Goal: Transaction & Acquisition: Purchase product/service

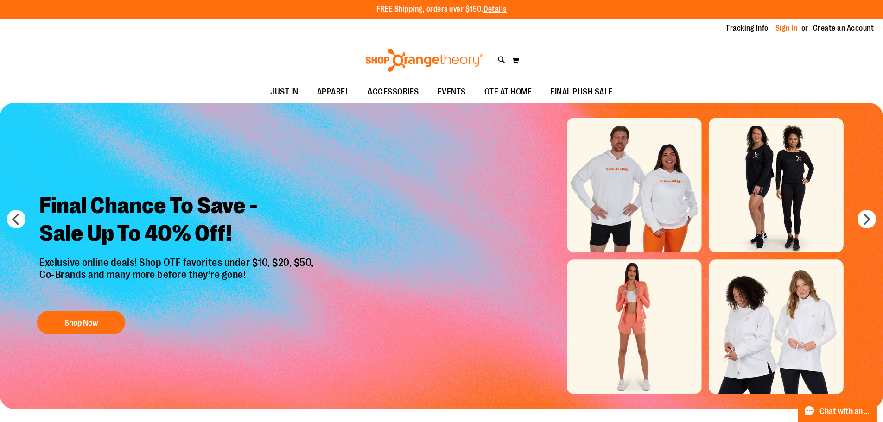
click at [783, 27] on link "Sign In" at bounding box center [787, 28] width 22 height 10
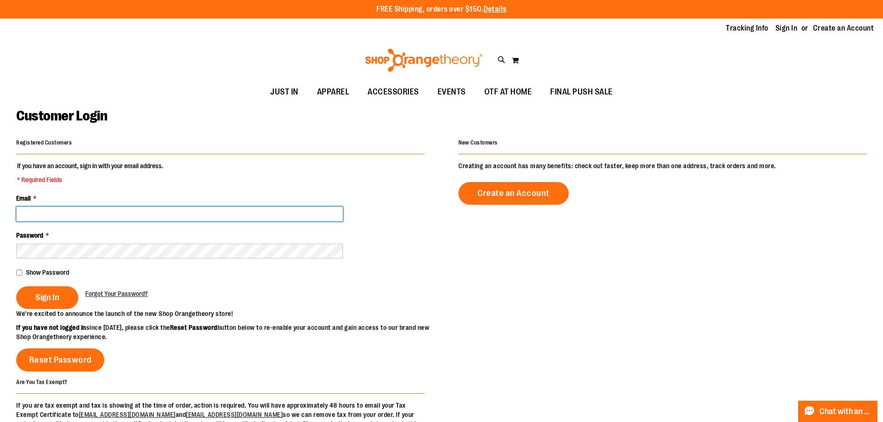
click at [78, 218] on input "Email *" at bounding box center [179, 214] width 327 height 15
type input "**********"
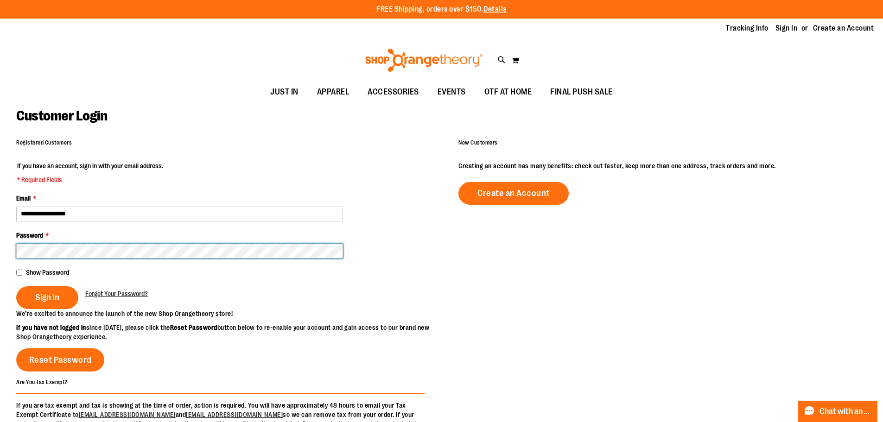
click at [16, 287] on button "Sign In" at bounding box center [47, 298] width 62 height 23
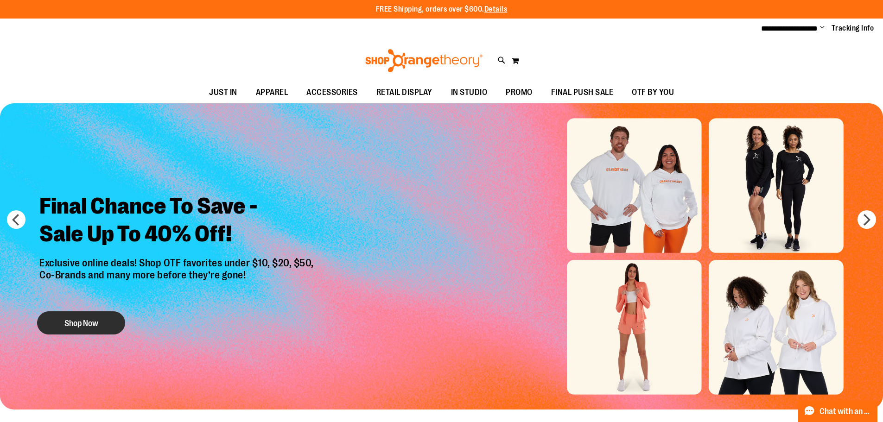
click at [76, 330] on button "Shop Now" at bounding box center [81, 323] width 88 height 23
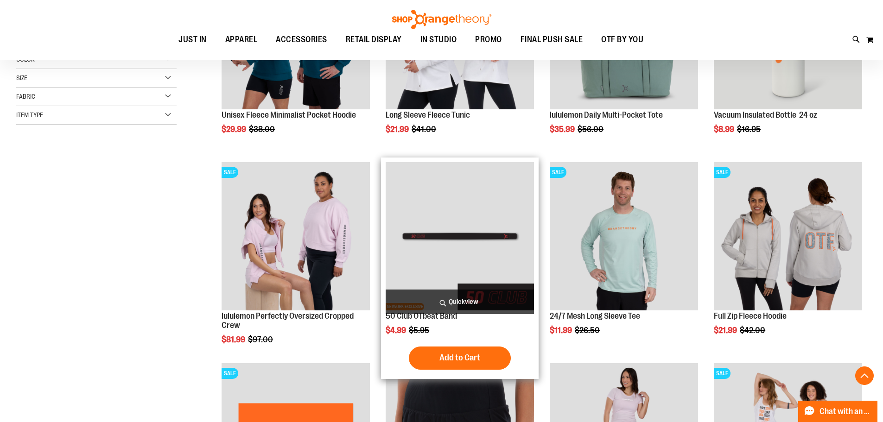
scroll to position [231, 0]
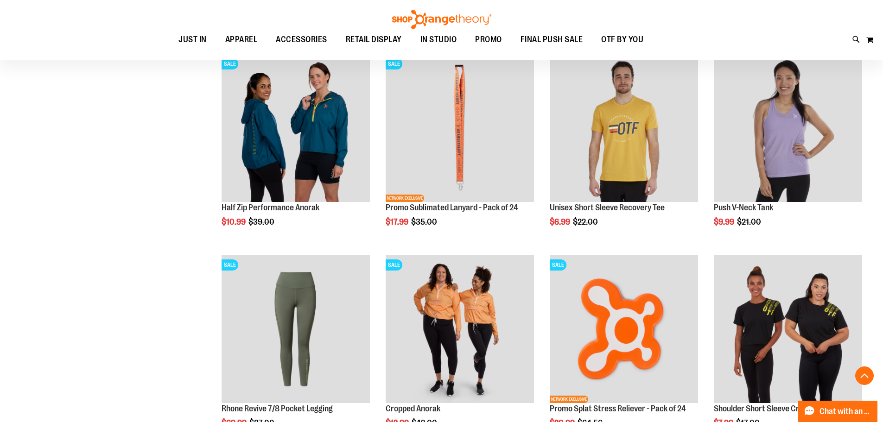
scroll to position [788, 0]
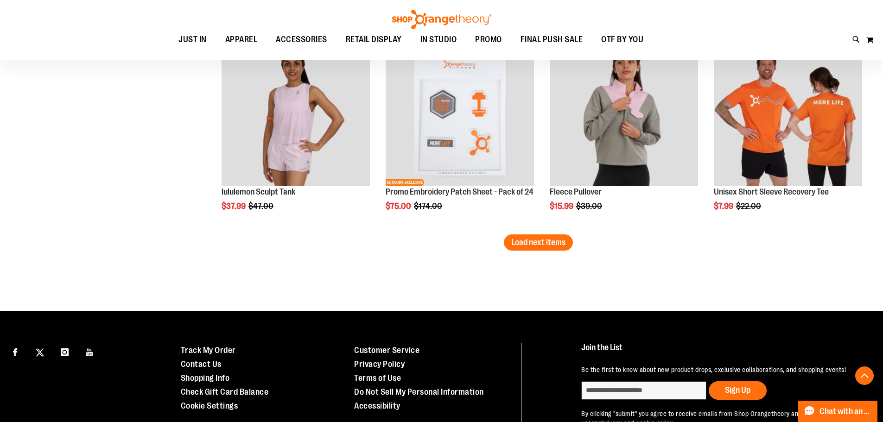
scroll to position [1762, 0]
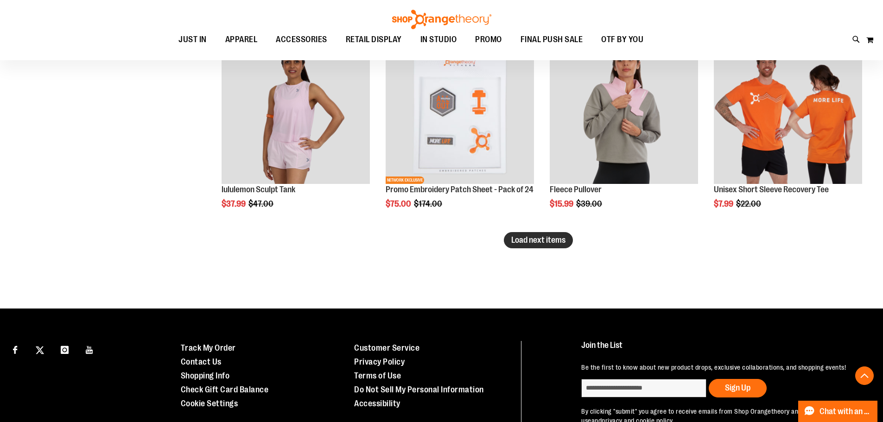
click at [516, 237] on span "Load next items" at bounding box center [539, 240] width 54 height 9
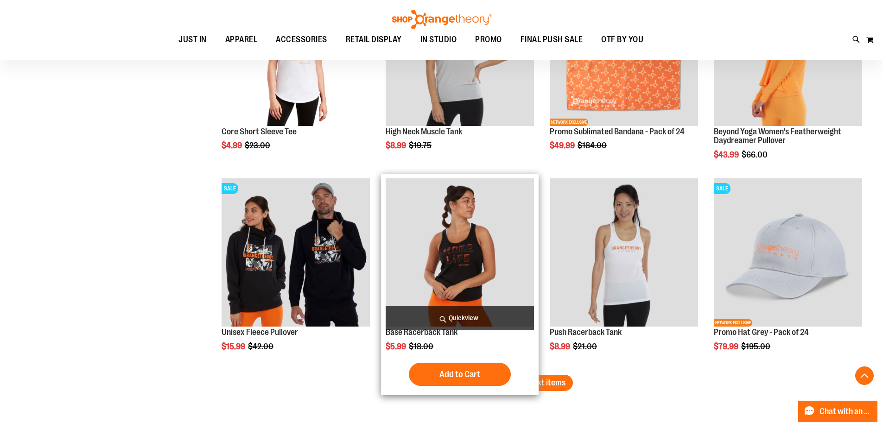
scroll to position [2226, 0]
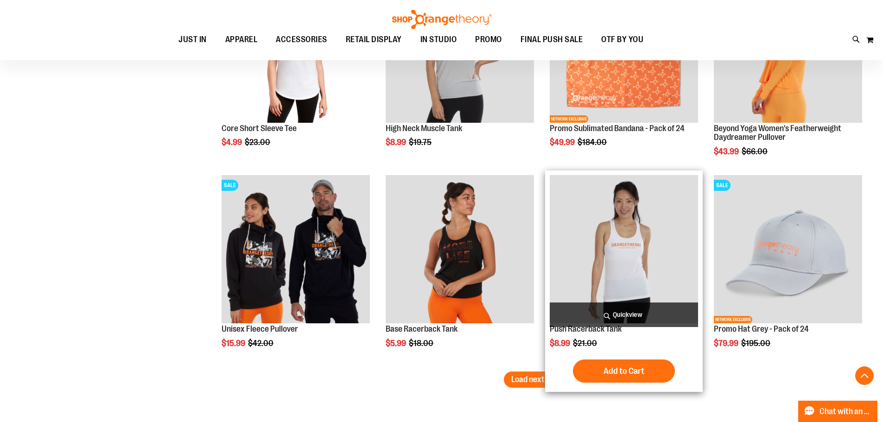
click at [607, 256] on img "product" at bounding box center [624, 249] width 148 height 148
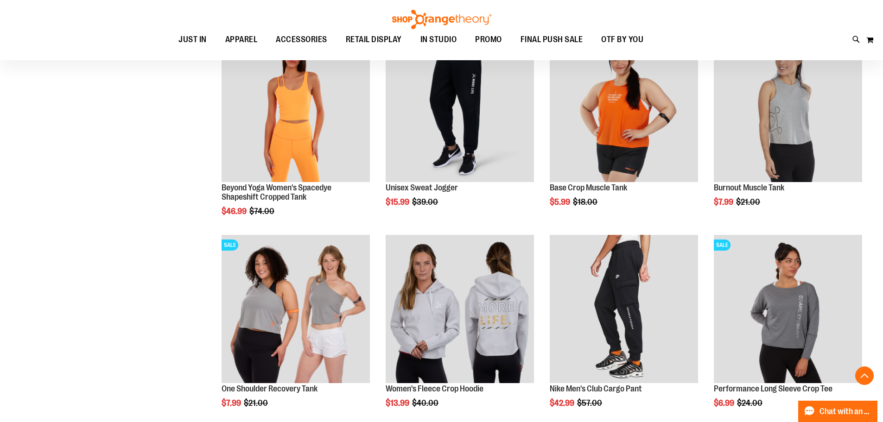
scroll to position [695, 0]
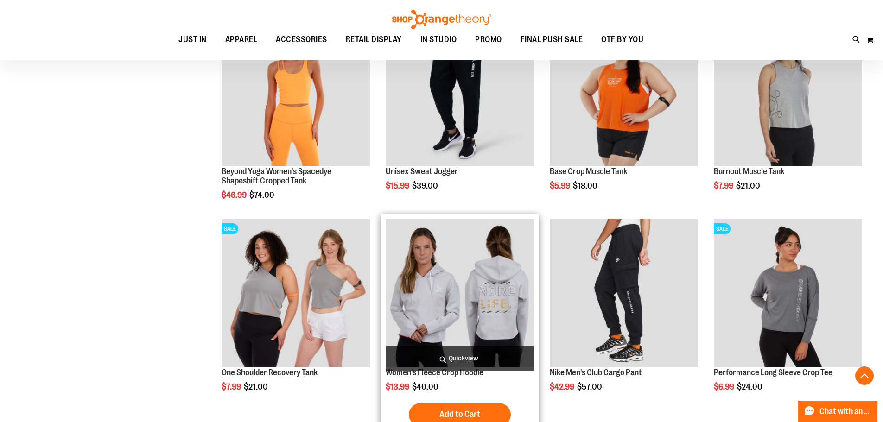
click at [429, 326] on img "product" at bounding box center [460, 293] width 148 height 148
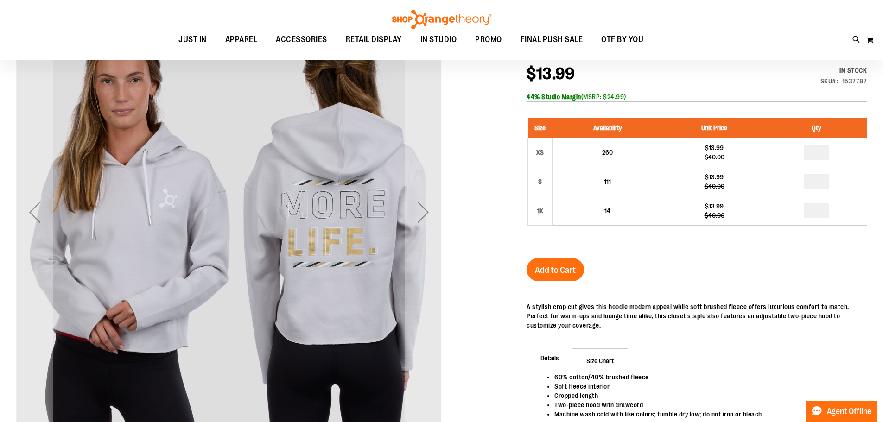
scroll to position [139, 0]
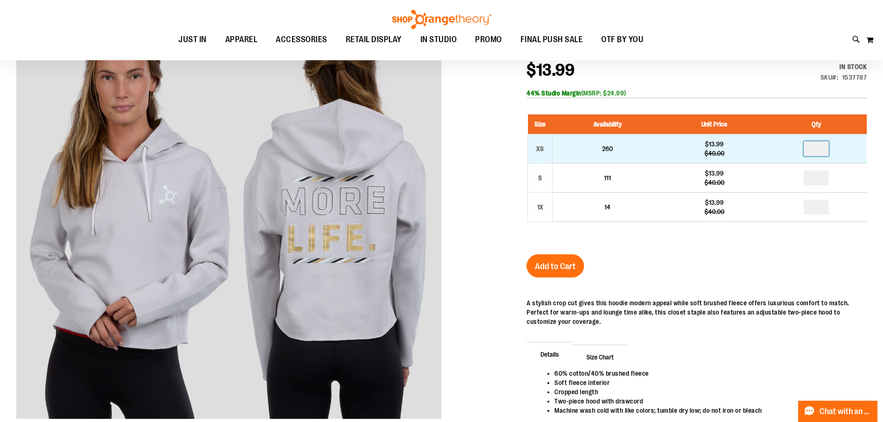
click at [822, 148] on input "number" at bounding box center [816, 148] width 25 height 15
type input "*"
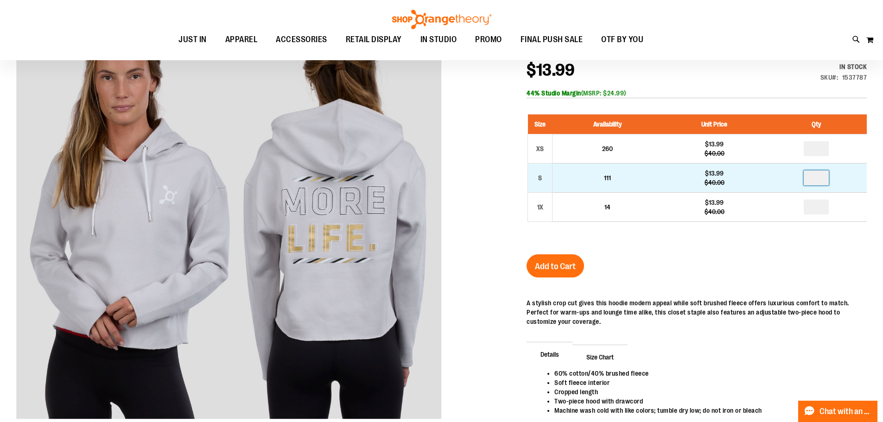
type input "*"
click at [823, 176] on input "number" at bounding box center [816, 178] width 25 height 15
type input "*"
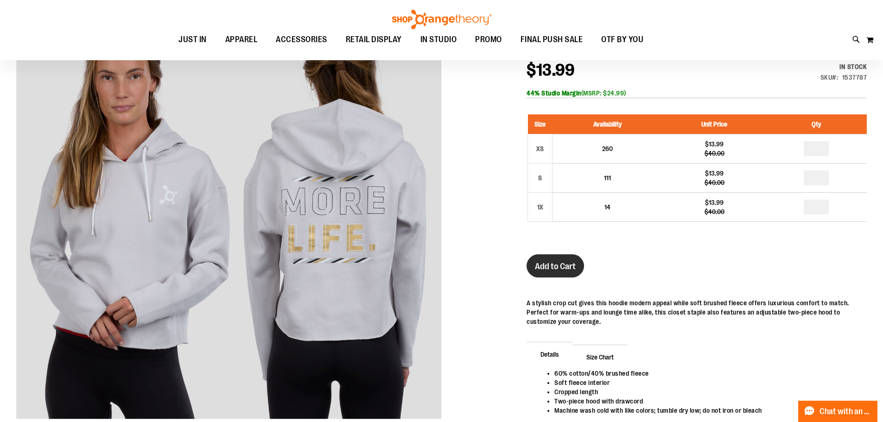
click at [581, 267] on button "Add to Cart" at bounding box center [556, 266] width 58 height 23
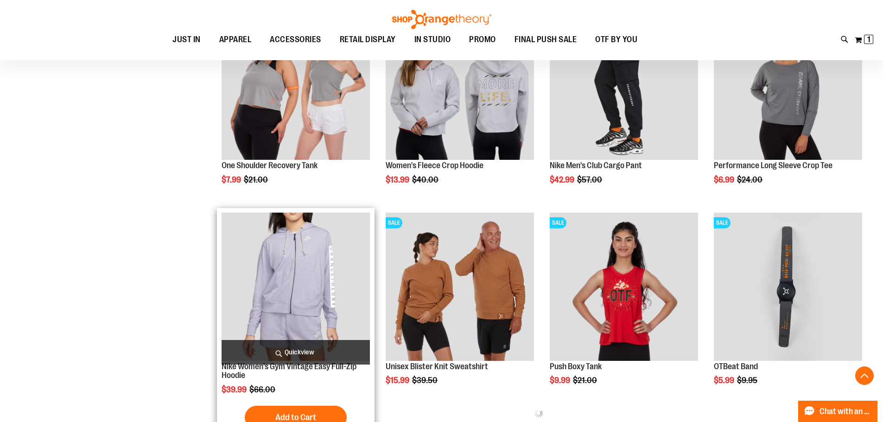
scroll to position [352, 0]
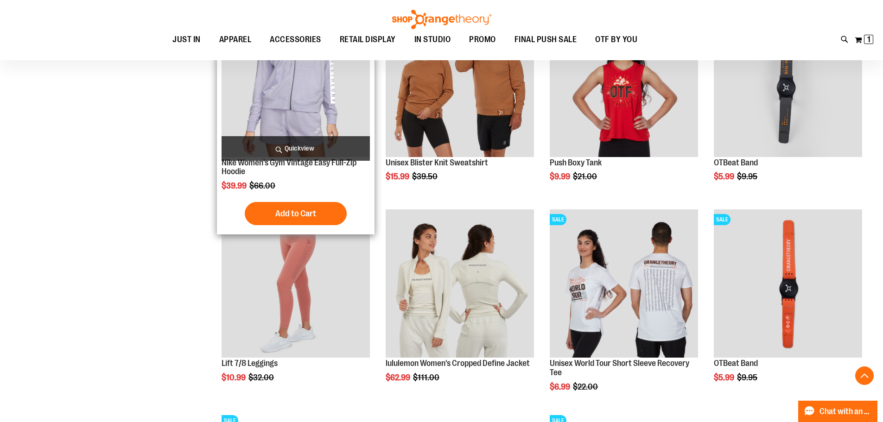
scroll to position [631, 0]
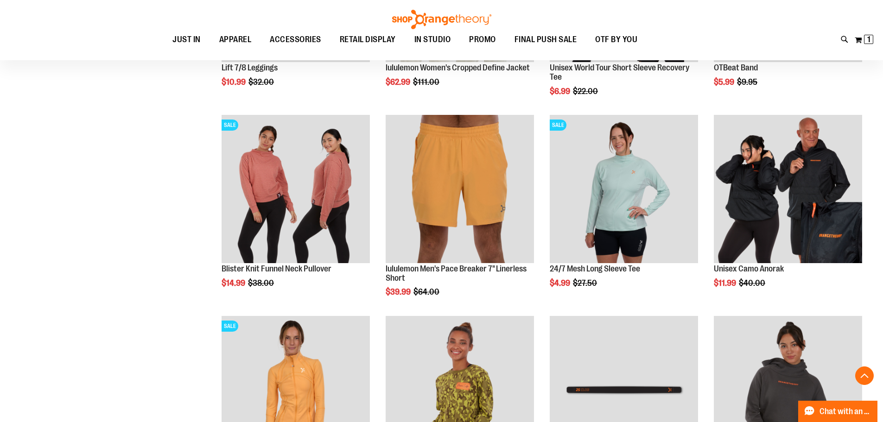
scroll to position [955, 0]
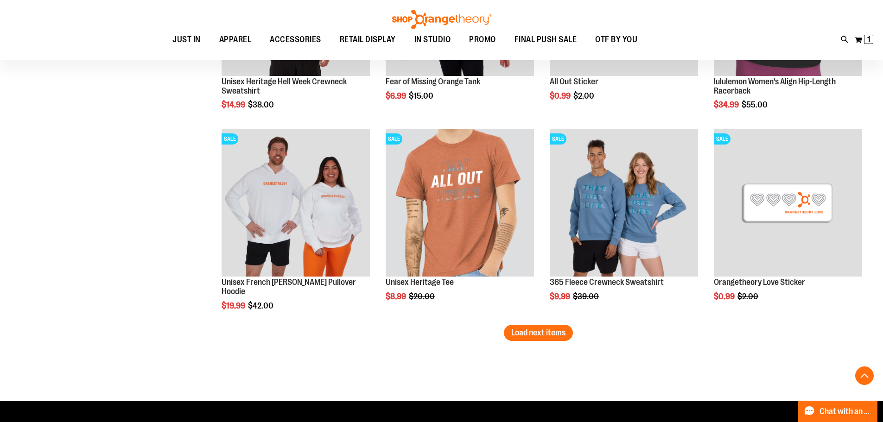
scroll to position [1697, 0]
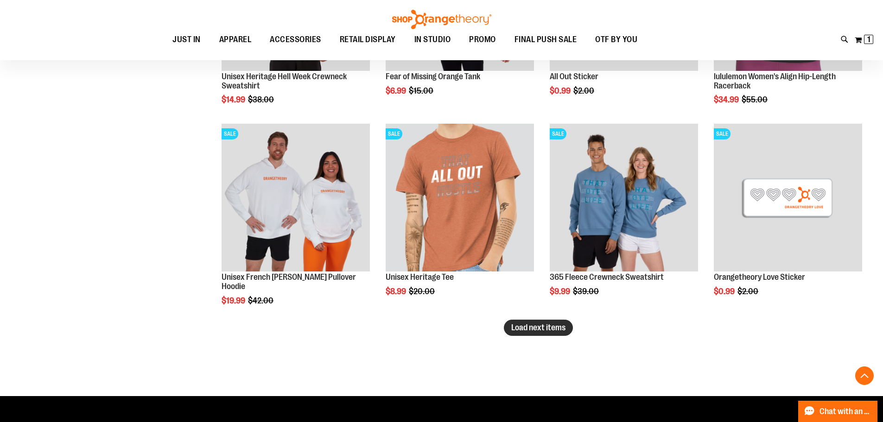
click at [561, 330] on span "Load next items" at bounding box center [539, 327] width 54 height 9
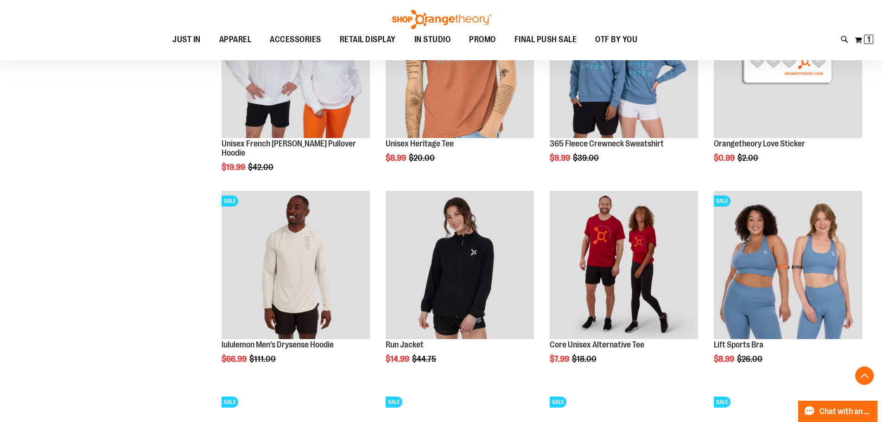
scroll to position [1836, 0]
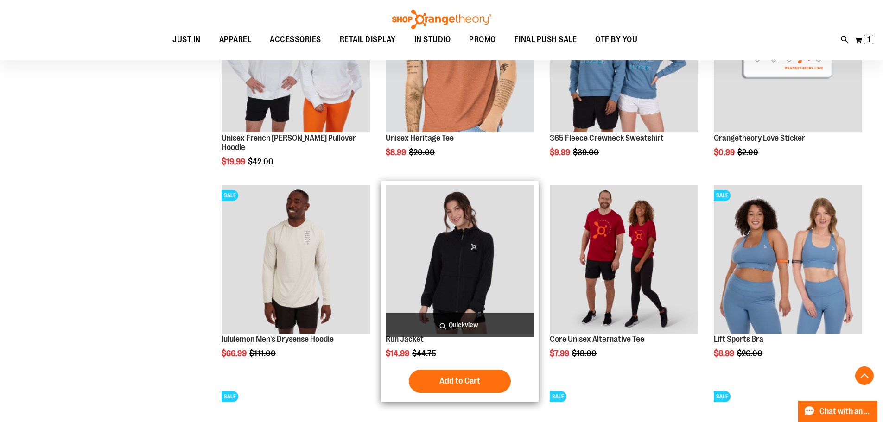
click at [478, 271] on img "product" at bounding box center [460, 260] width 148 height 148
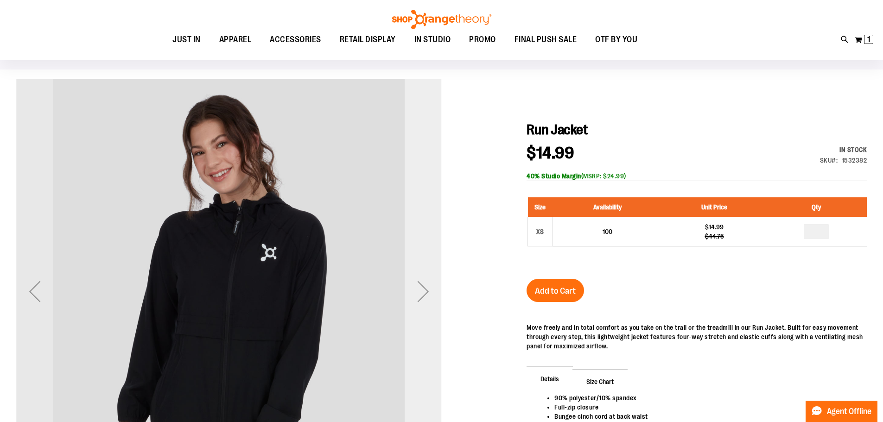
scroll to position [92, 0]
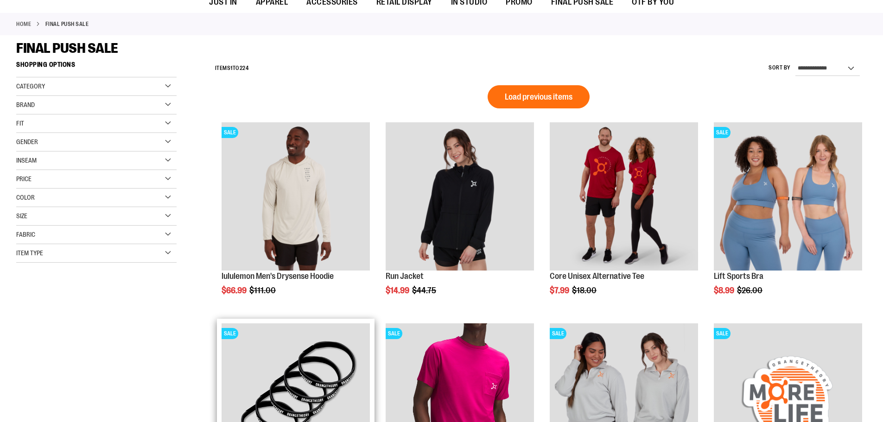
scroll to position [139, 0]
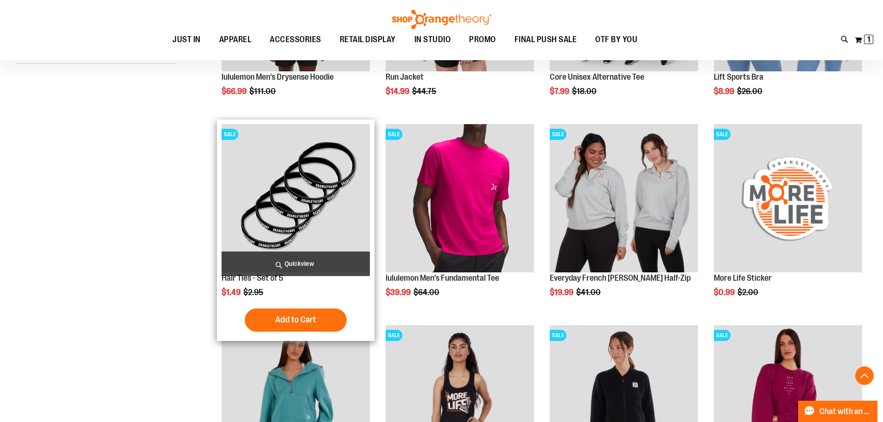
scroll to position [278, 0]
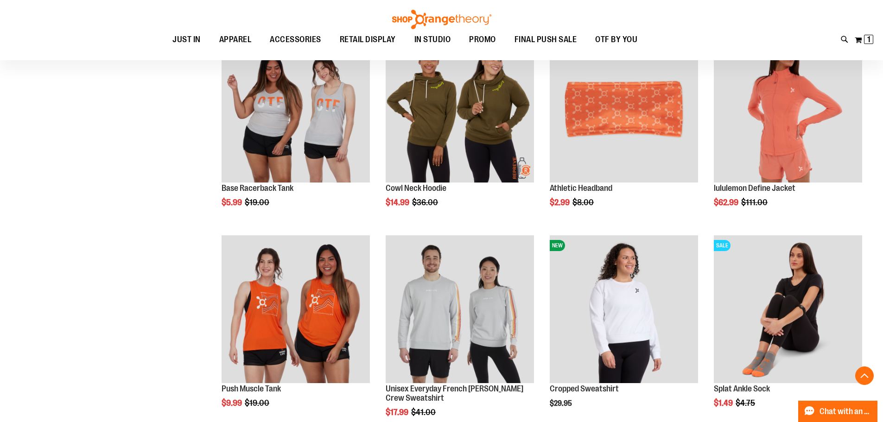
scroll to position [881, 0]
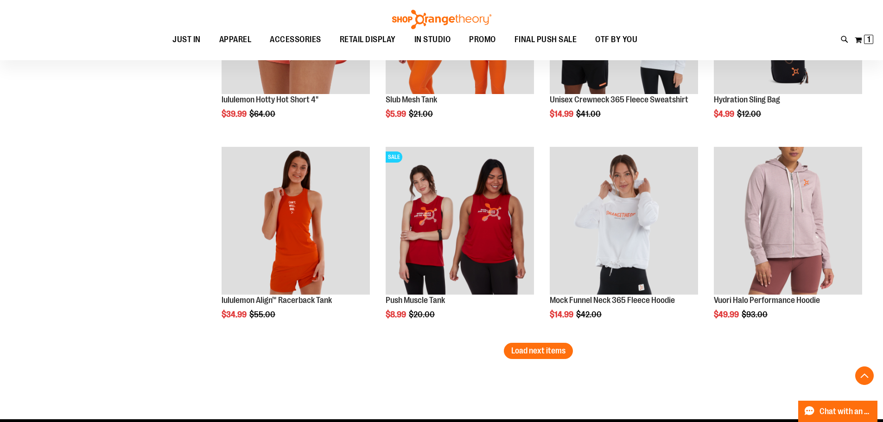
scroll to position [1576, 0]
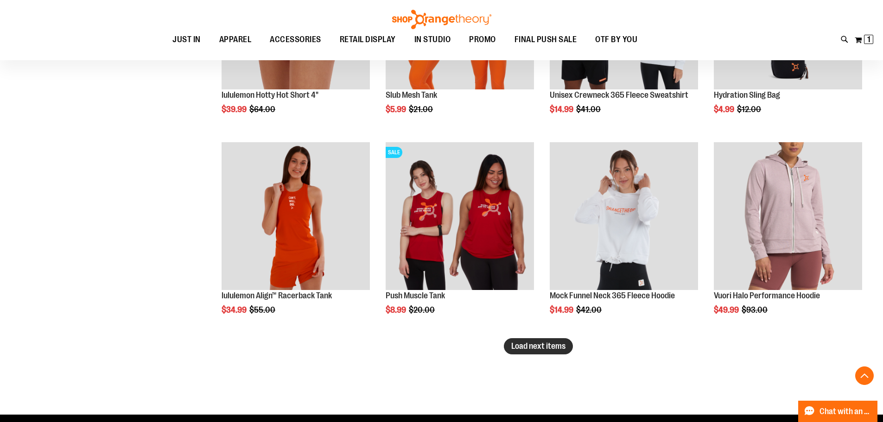
click at [552, 349] on span "Load next items" at bounding box center [539, 346] width 54 height 9
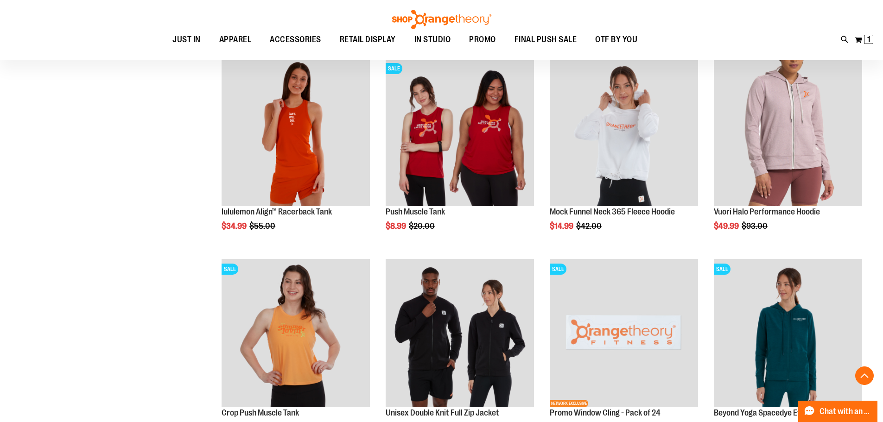
scroll to position [1669, 0]
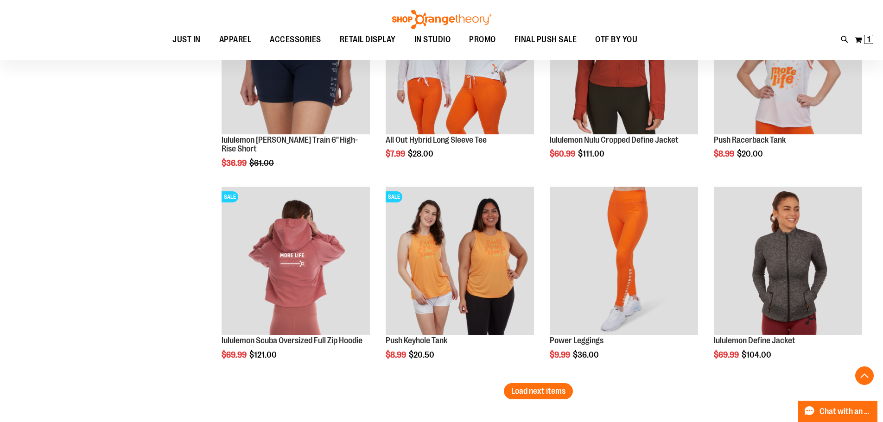
scroll to position [2179, 0]
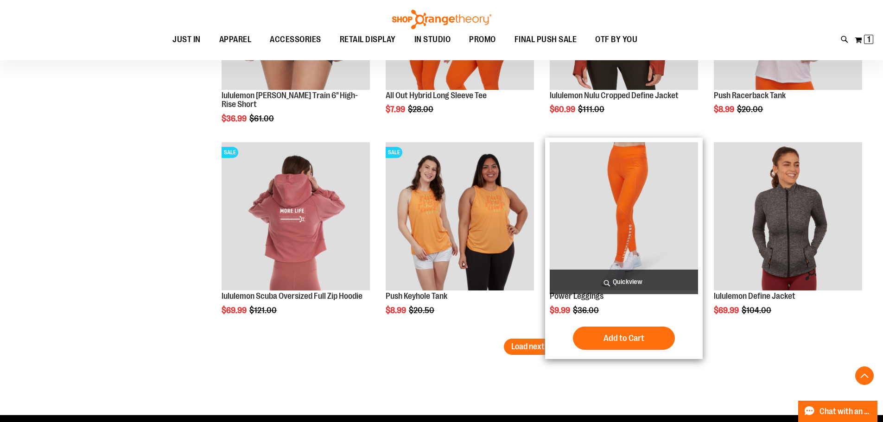
click at [643, 239] on img "product" at bounding box center [624, 216] width 148 height 148
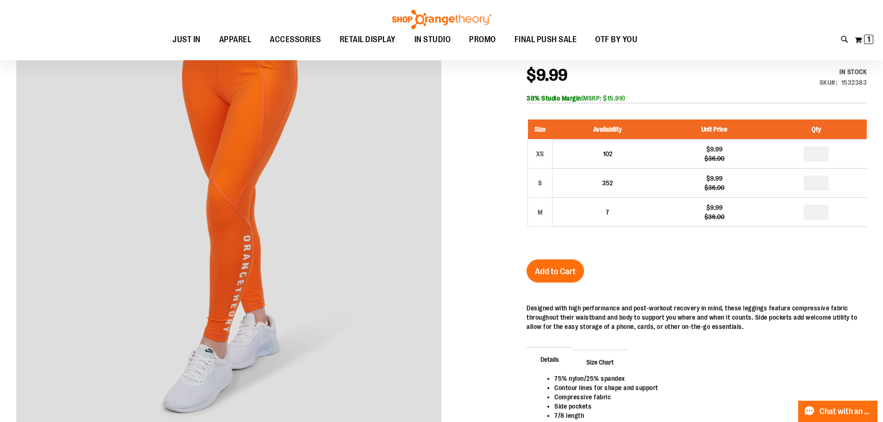
scroll to position [139, 0]
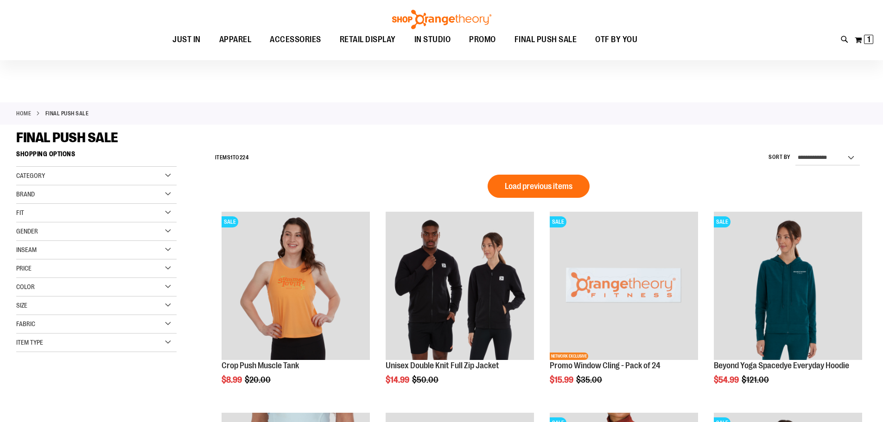
scroll to position [92, 0]
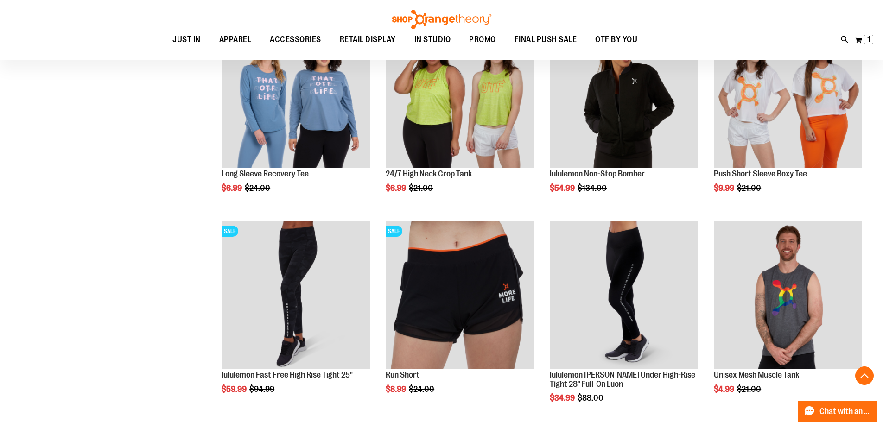
scroll to position [695, 0]
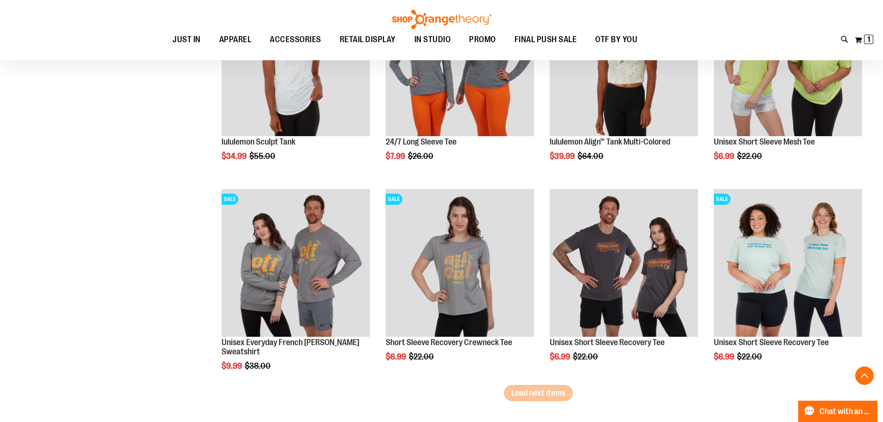
scroll to position [1530, 0]
click at [527, 390] on span "Load next items" at bounding box center [539, 392] width 54 height 9
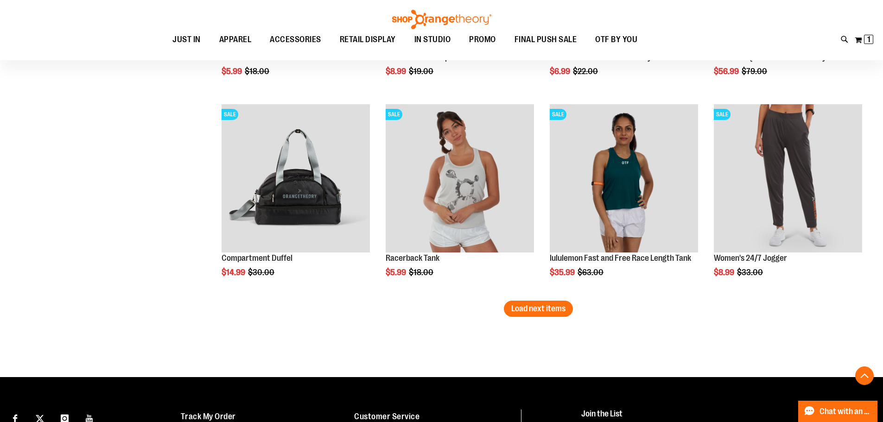
scroll to position [2226, 0]
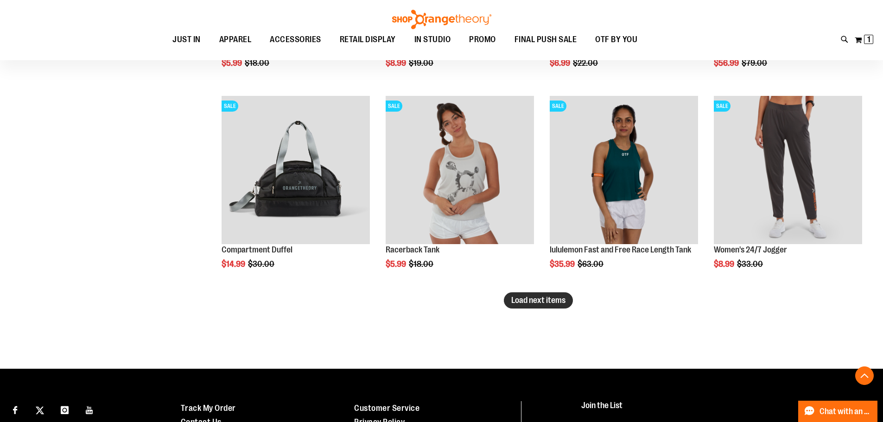
click at [509, 305] on button "Load next items" at bounding box center [538, 301] width 69 height 16
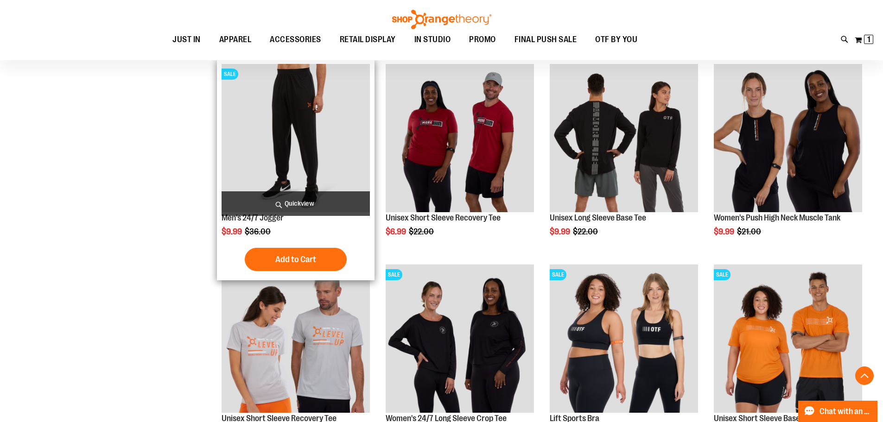
scroll to position [2689, 0]
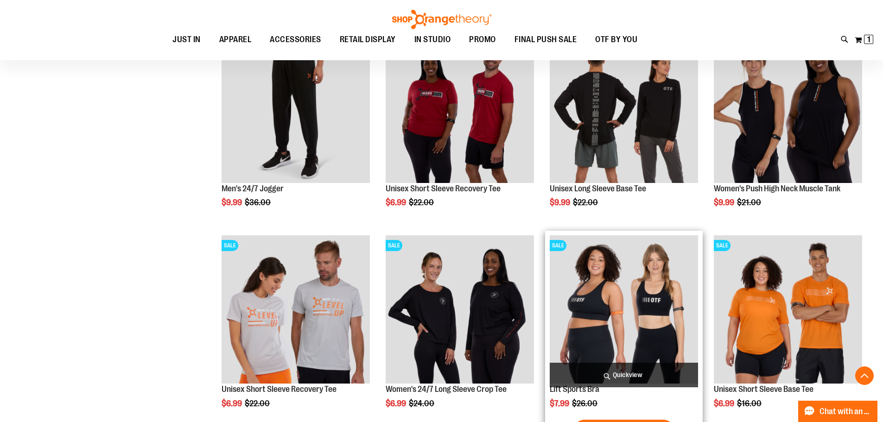
click at [619, 279] on img "product" at bounding box center [624, 310] width 148 height 148
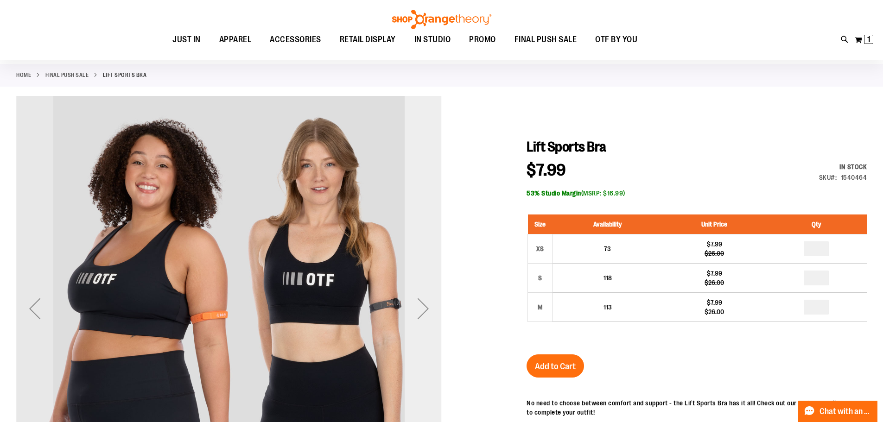
scroll to position [139, 0]
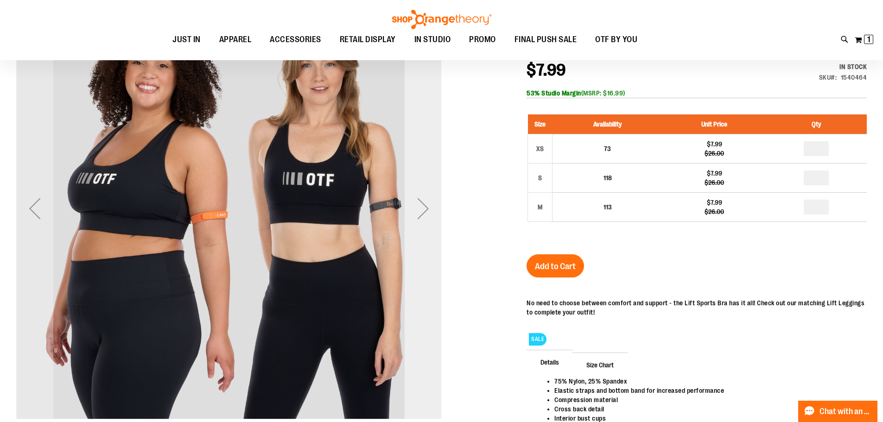
click at [420, 214] on div "Next" at bounding box center [423, 208] width 37 height 37
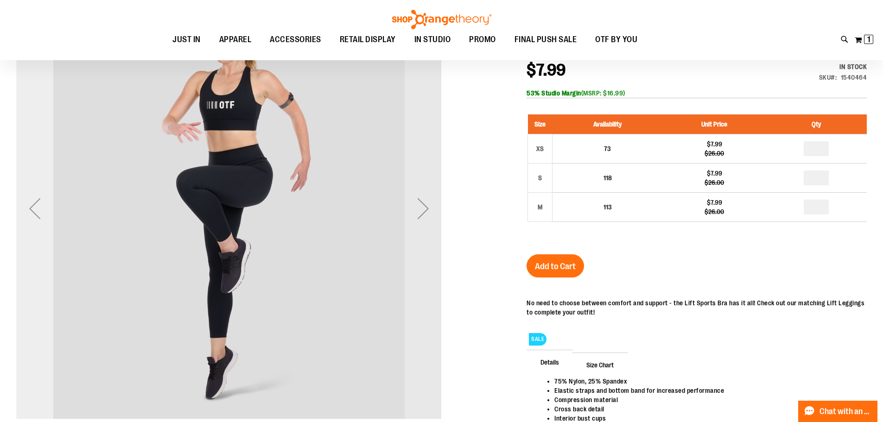
click at [35, 209] on div "Previous" at bounding box center [34, 208] width 37 height 37
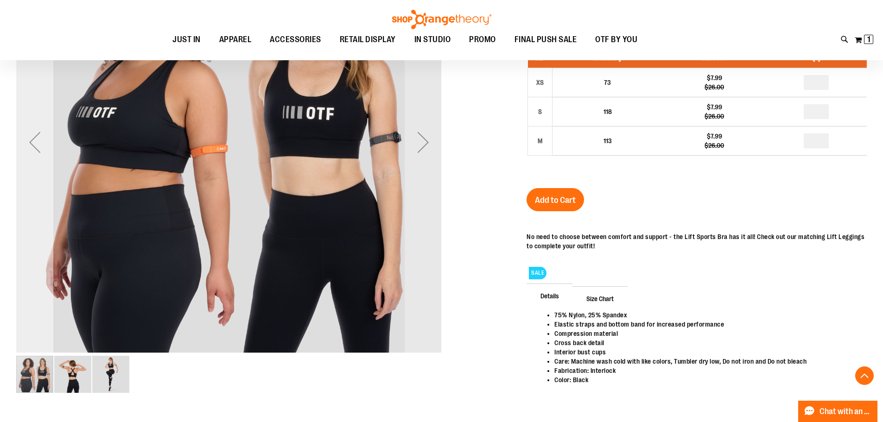
scroll to position [324, 0]
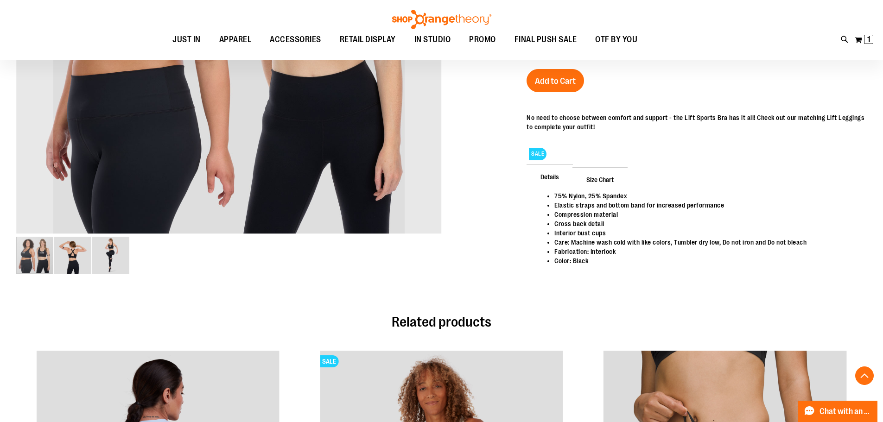
click at [66, 256] on img "image 2 of 3" at bounding box center [72, 255] width 37 height 37
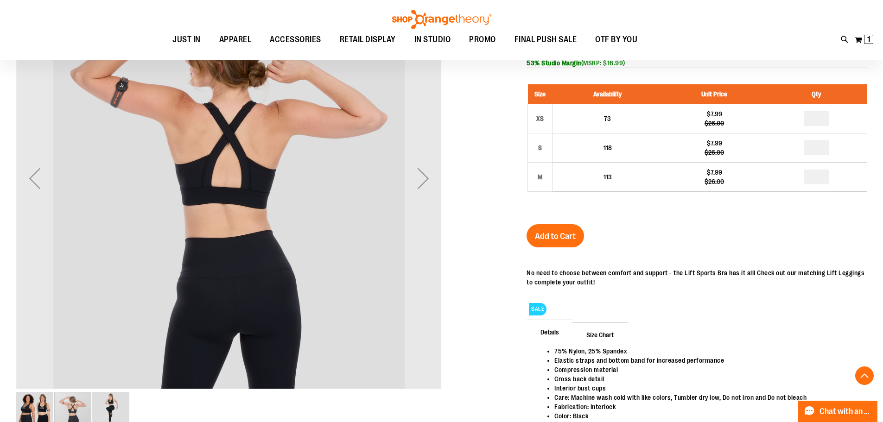
scroll to position [139, 0]
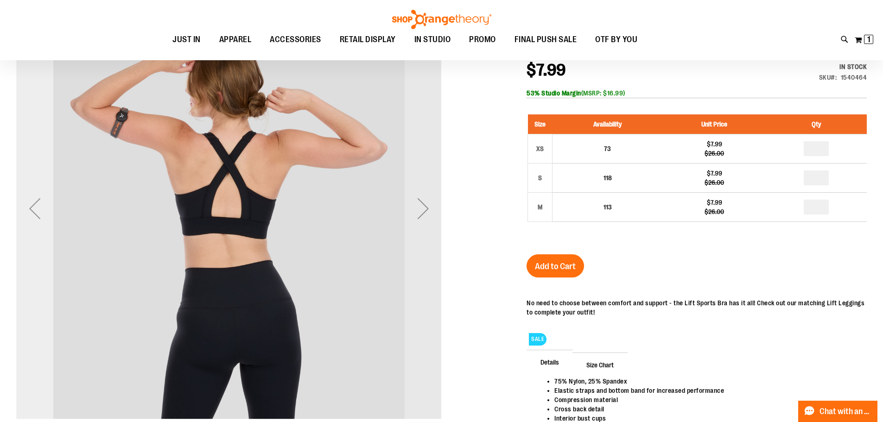
click at [46, 222] on div "Previous" at bounding box center [34, 208] width 37 height 37
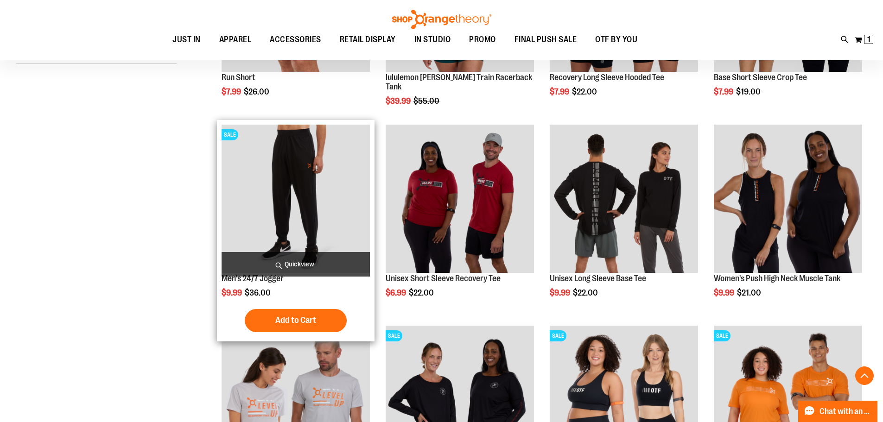
scroll to position [324, 0]
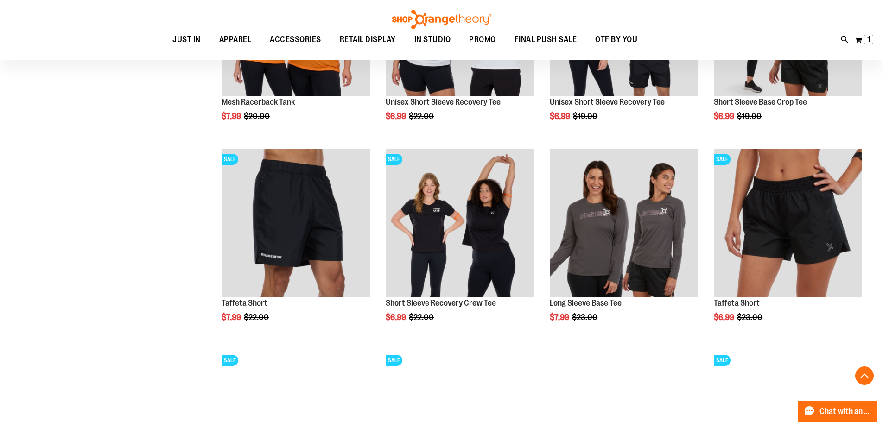
scroll to position [881, 0]
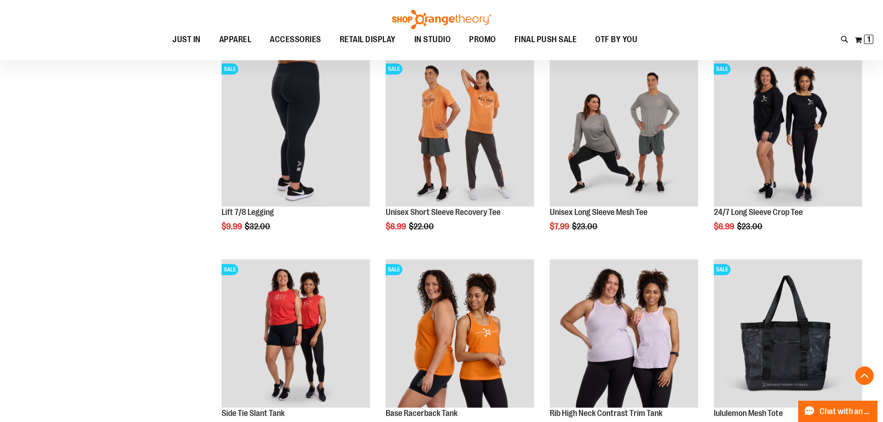
scroll to position [1113, 0]
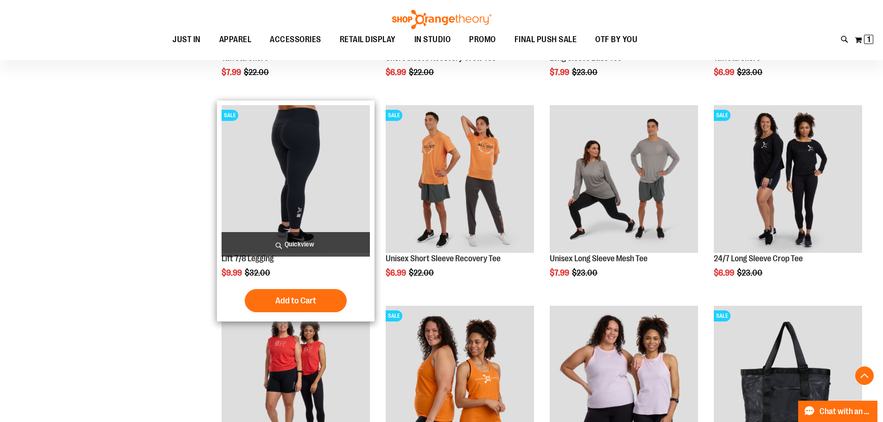
click at [233, 150] on img "product" at bounding box center [296, 179] width 148 height 148
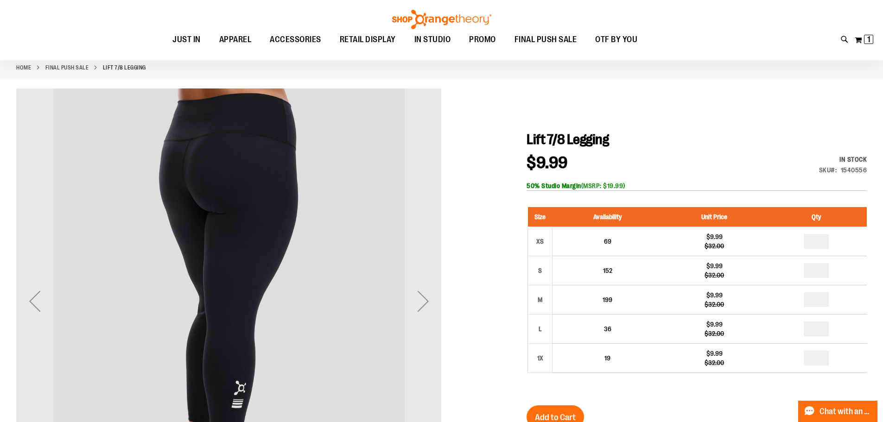
scroll to position [139, 0]
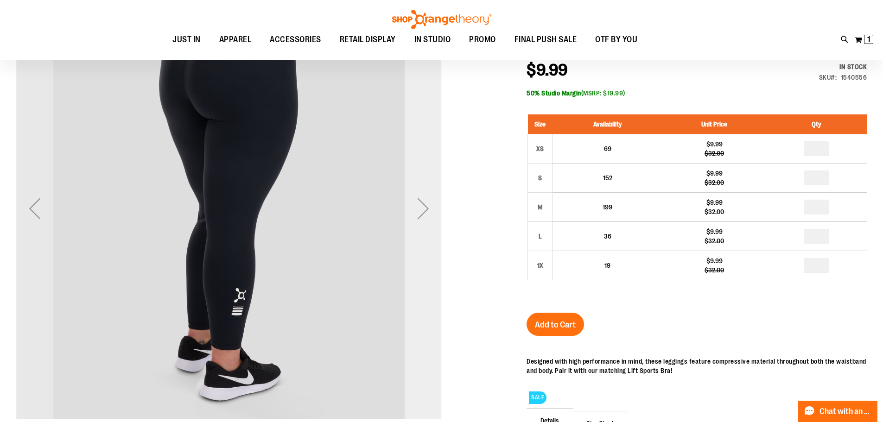
click at [426, 212] on div "Next" at bounding box center [423, 208] width 37 height 37
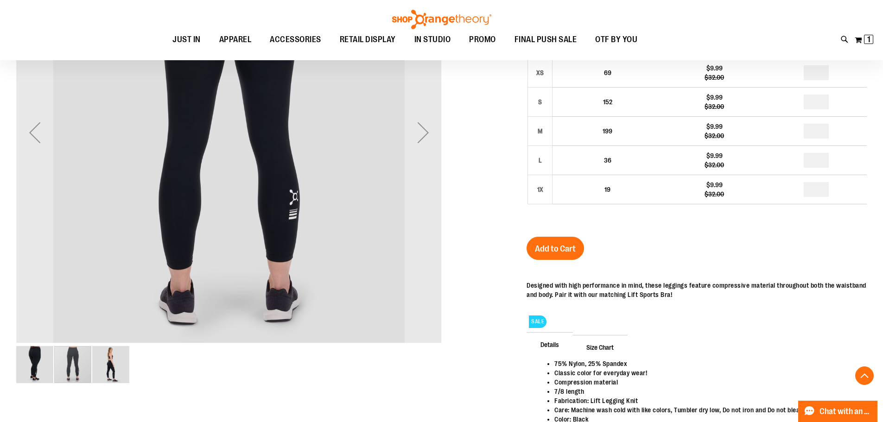
scroll to position [231, 0]
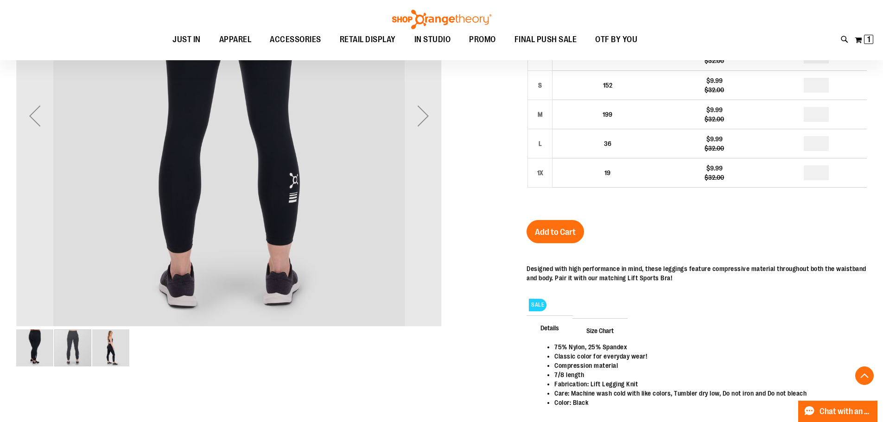
click at [114, 347] on img "image 3 of 3" at bounding box center [110, 348] width 37 height 37
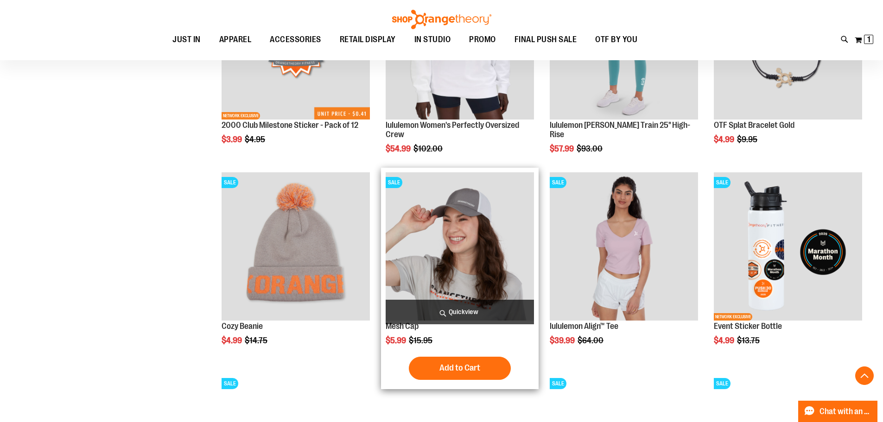
scroll to position [909, 0]
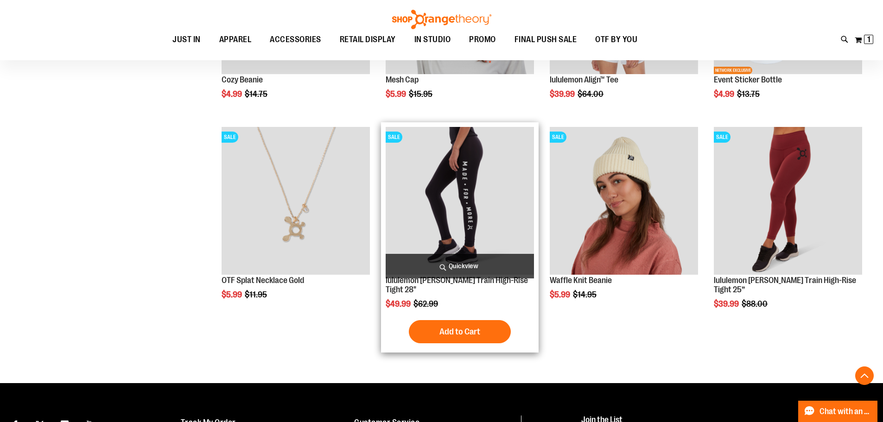
scroll to position [1094, 0]
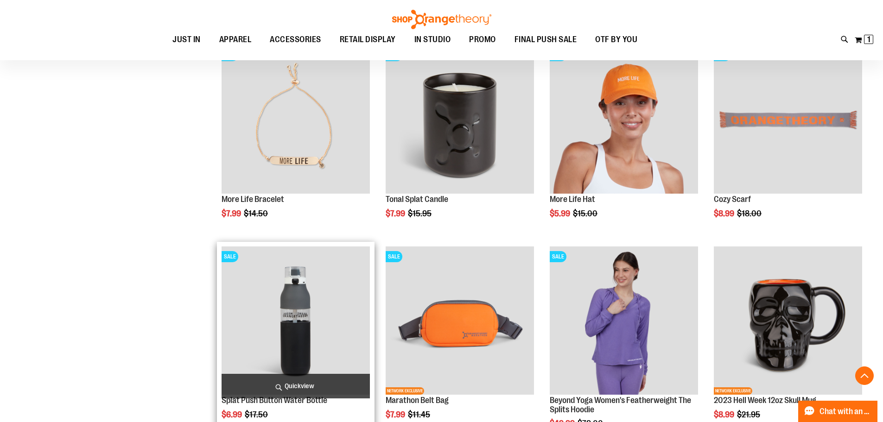
scroll to position [1373, 0]
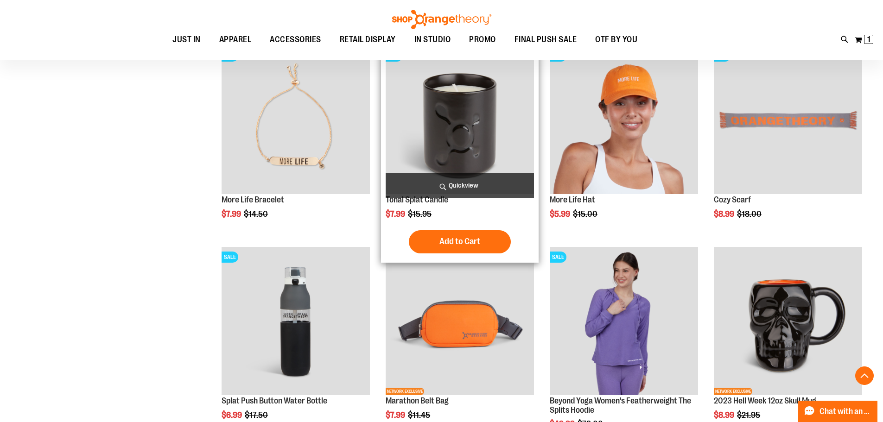
click at [456, 139] on img "product" at bounding box center [460, 120] width 148 height 148
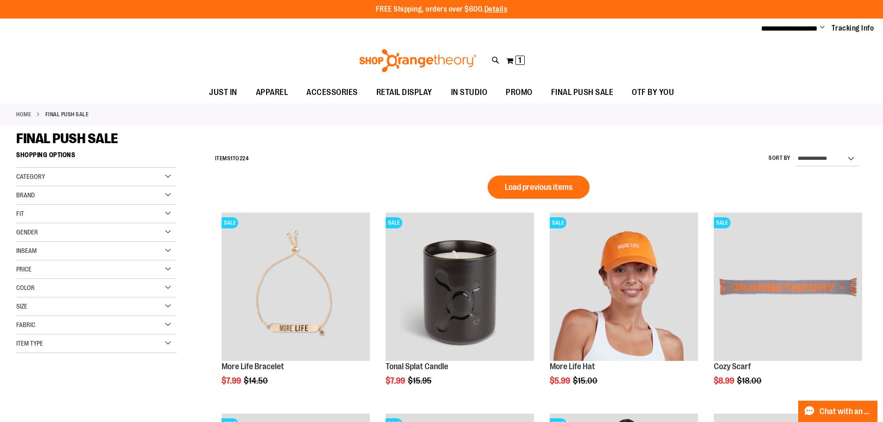
click at [823, 29] on span "Change" at bounding box center [822, 28] width 5 height 9
click at [789, 61] on link "Sign Out" at bounding box center [789, 63] width 81 height 18
